Goal: Information Seeking & Learning: Learn about a topic

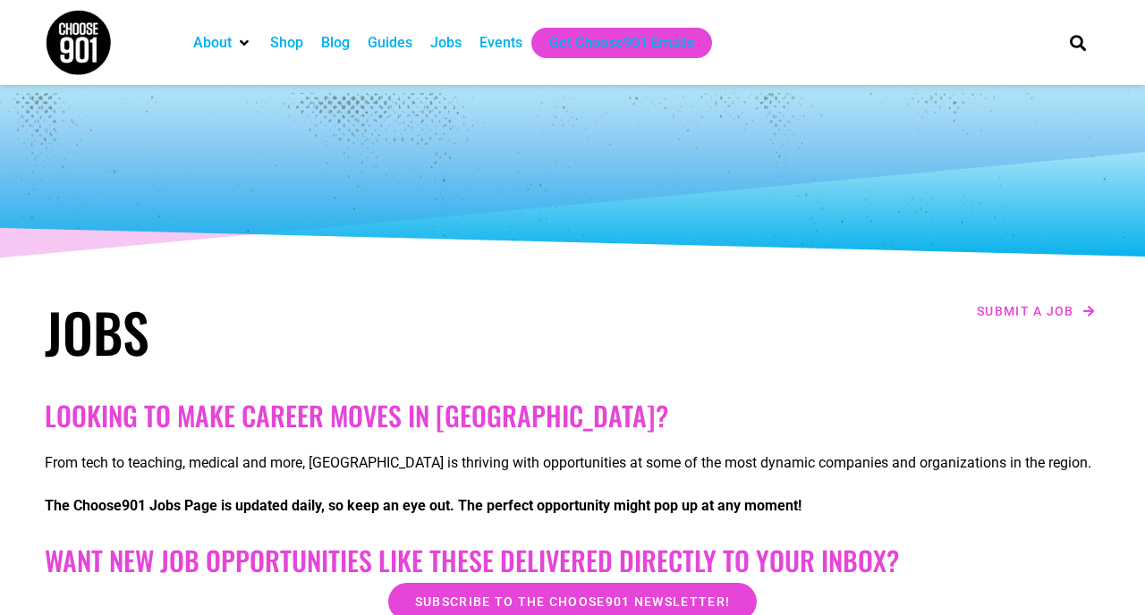
click at [450, 47] on div "Jobs" at bounding box center [445, 42] width 31 height 21
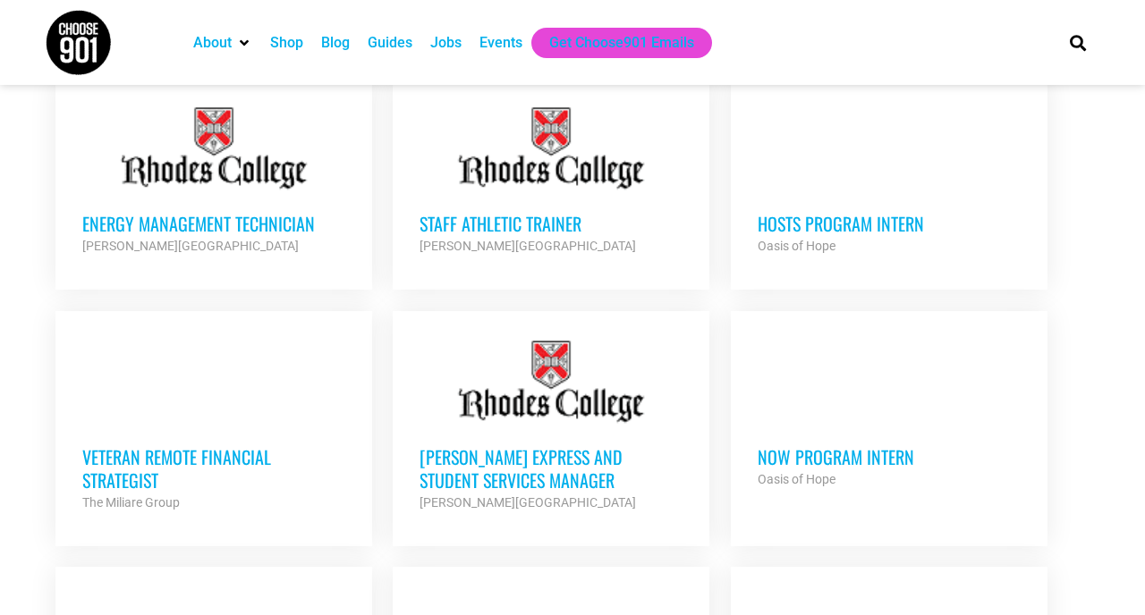
scroll to position [1583, 0]
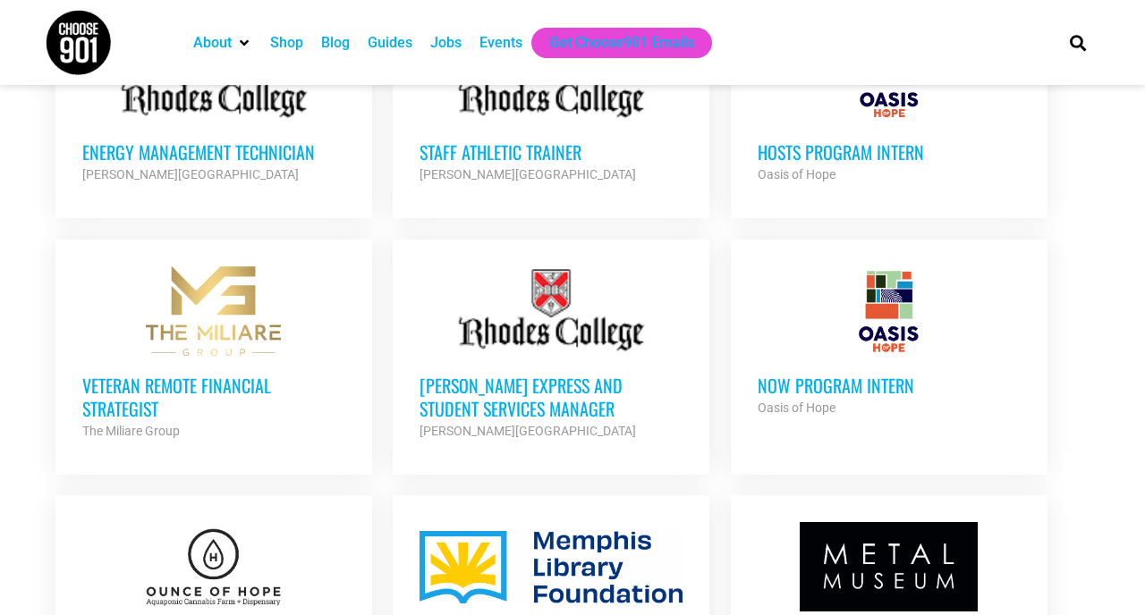
click at [804, 330] on div at bounding box center [889, 311] width 263 height 89
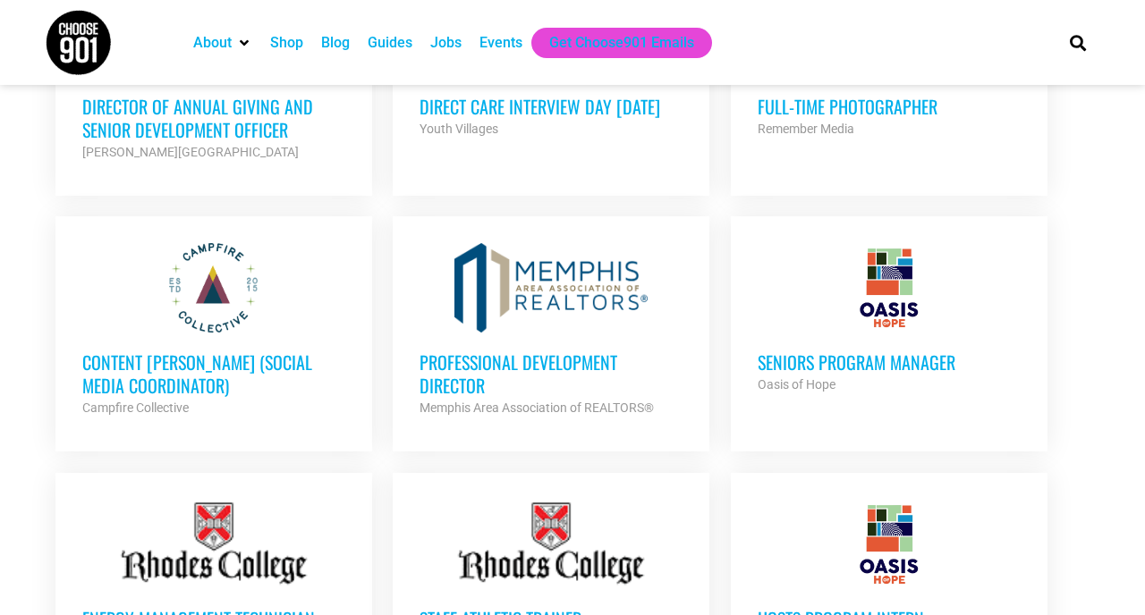
scroll to position [1115, 0]
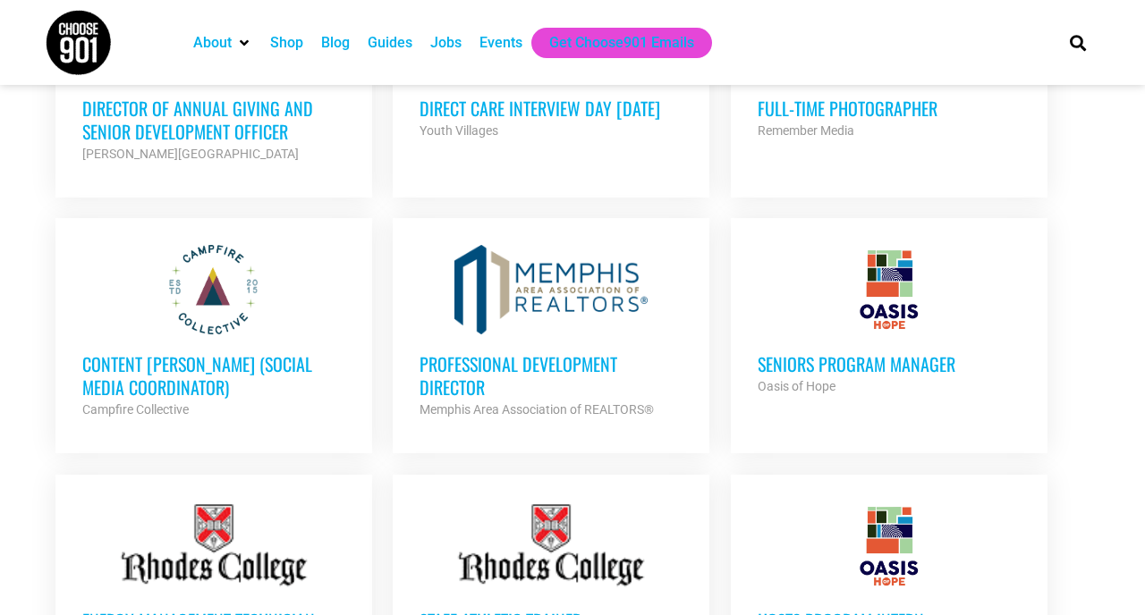
click at [861, 361] on h3 "Seniors Program Manager" at bounding box center [889, 363] width 263 height 23
